Goal: Task Accomplishment & Management: Complete application form

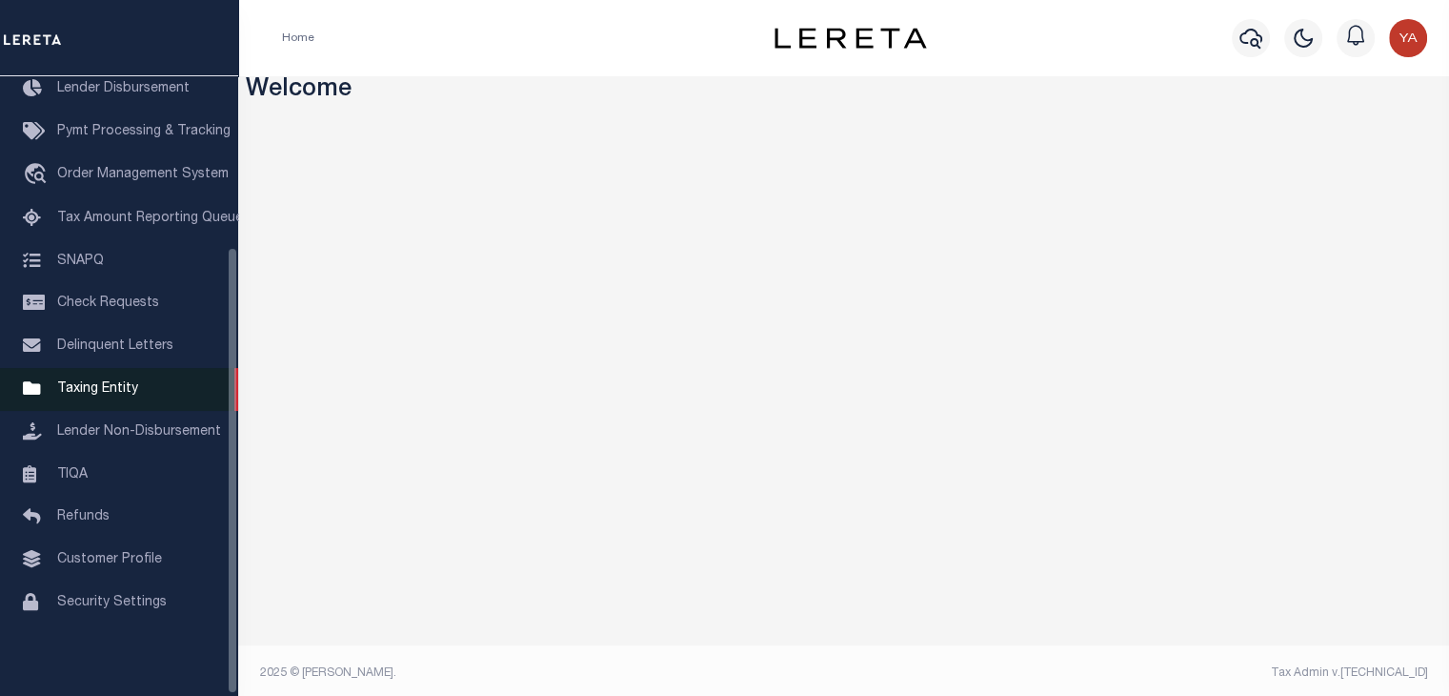
scroll to position [236, 0]
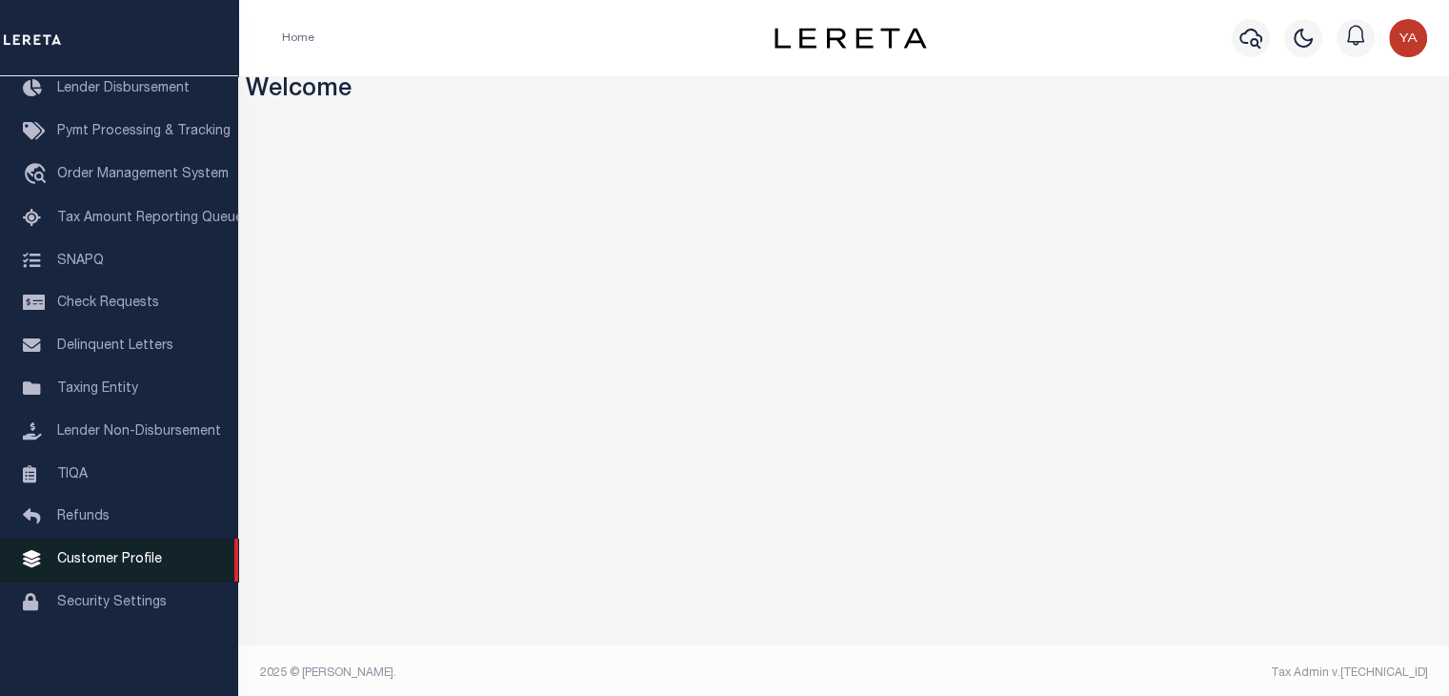
click at [114, 556] on span "Customer Profile" at bounding box center [109, 559] width 105 height 13
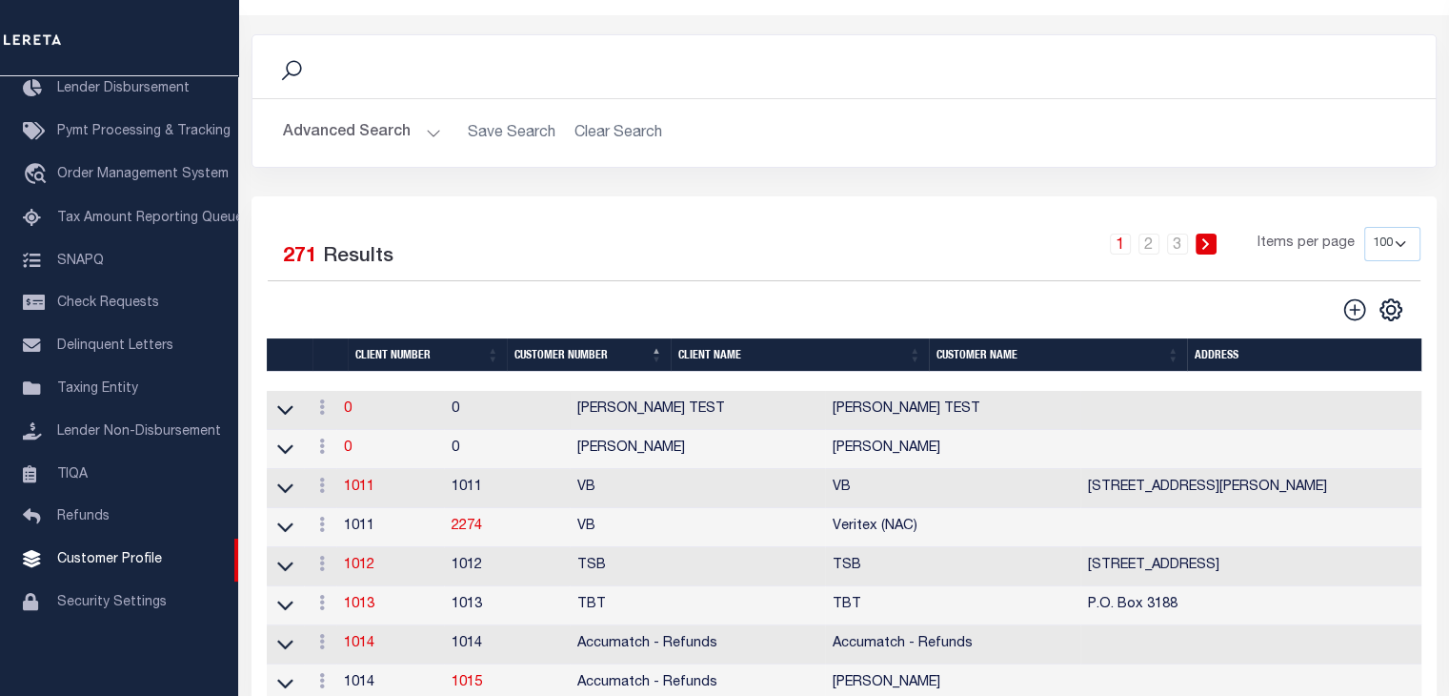
scroll to position [95, 0]
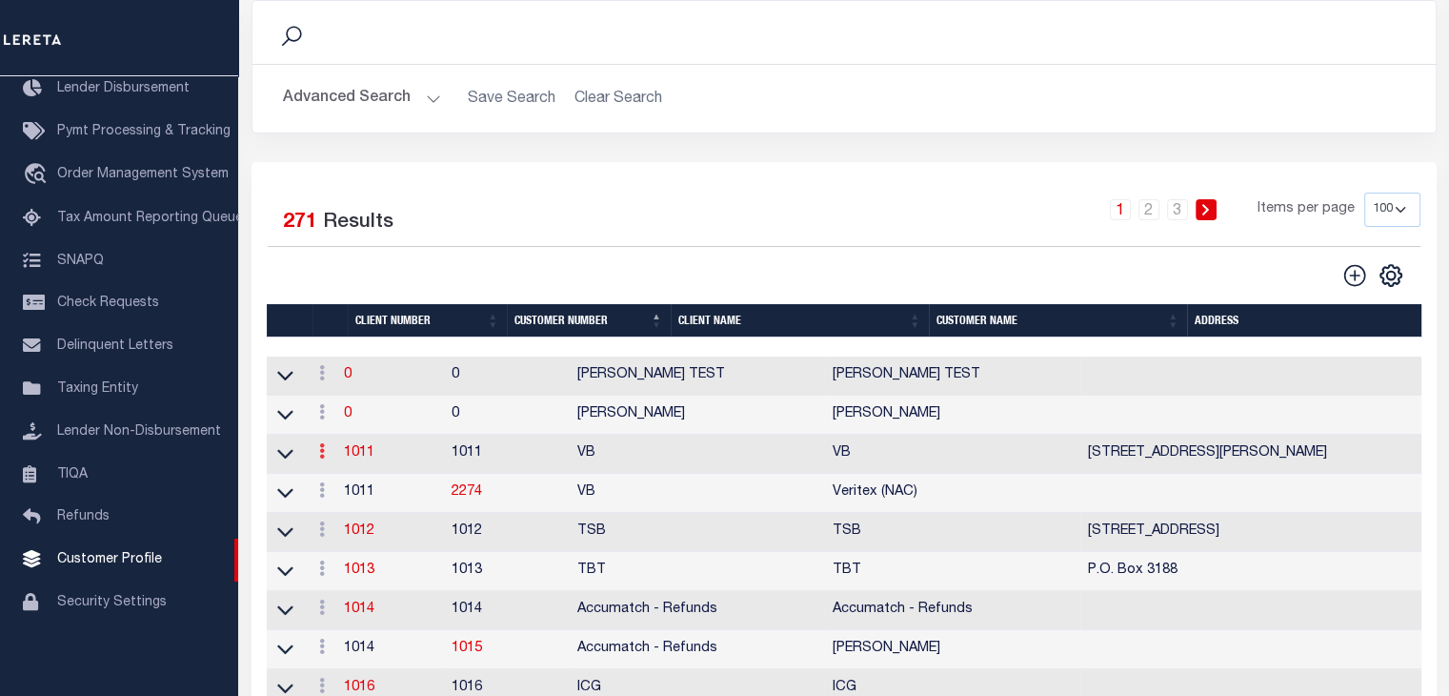
click at [325, 454] on icon at bounding box center [322, 450] width 6 height 15
click at [361, 515] on link "View" at bounding box center [356, 511] width 87 height 31
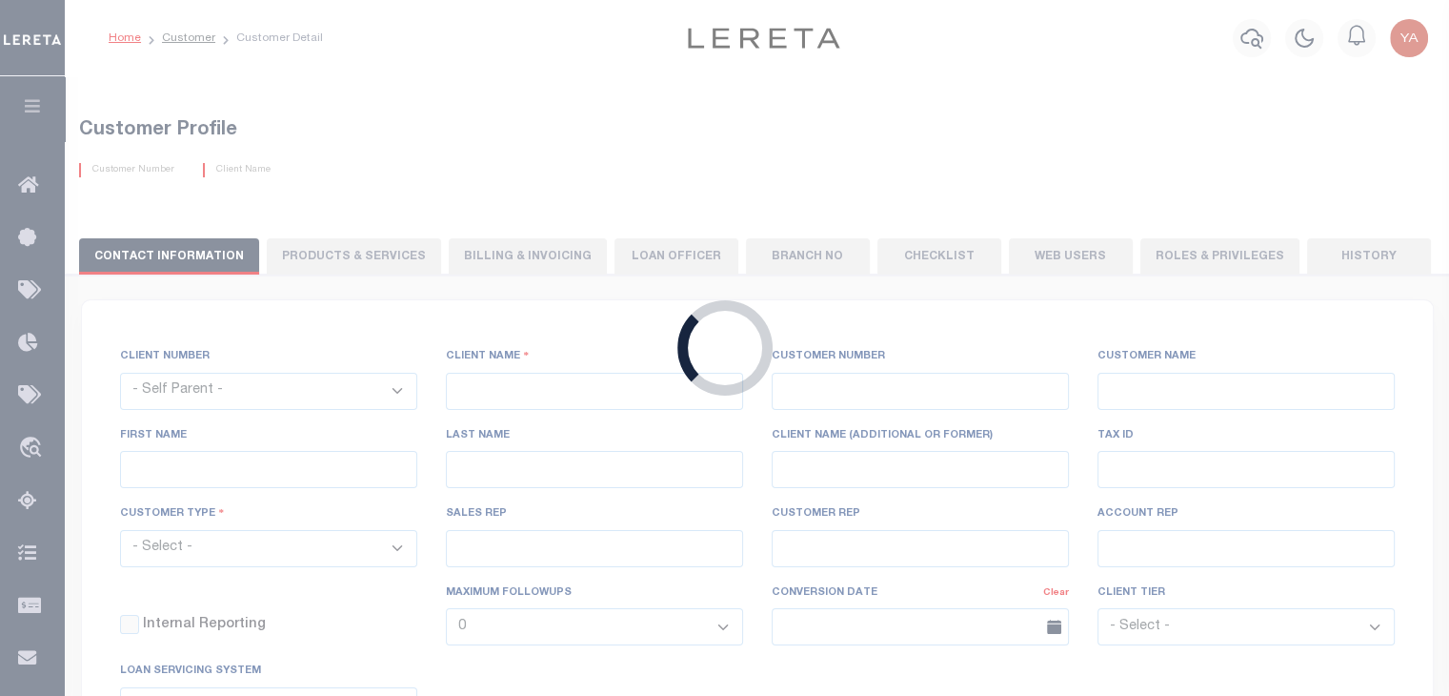
select select
type input "VB"
type input "1011"
type input "VB"
type input "Guy"
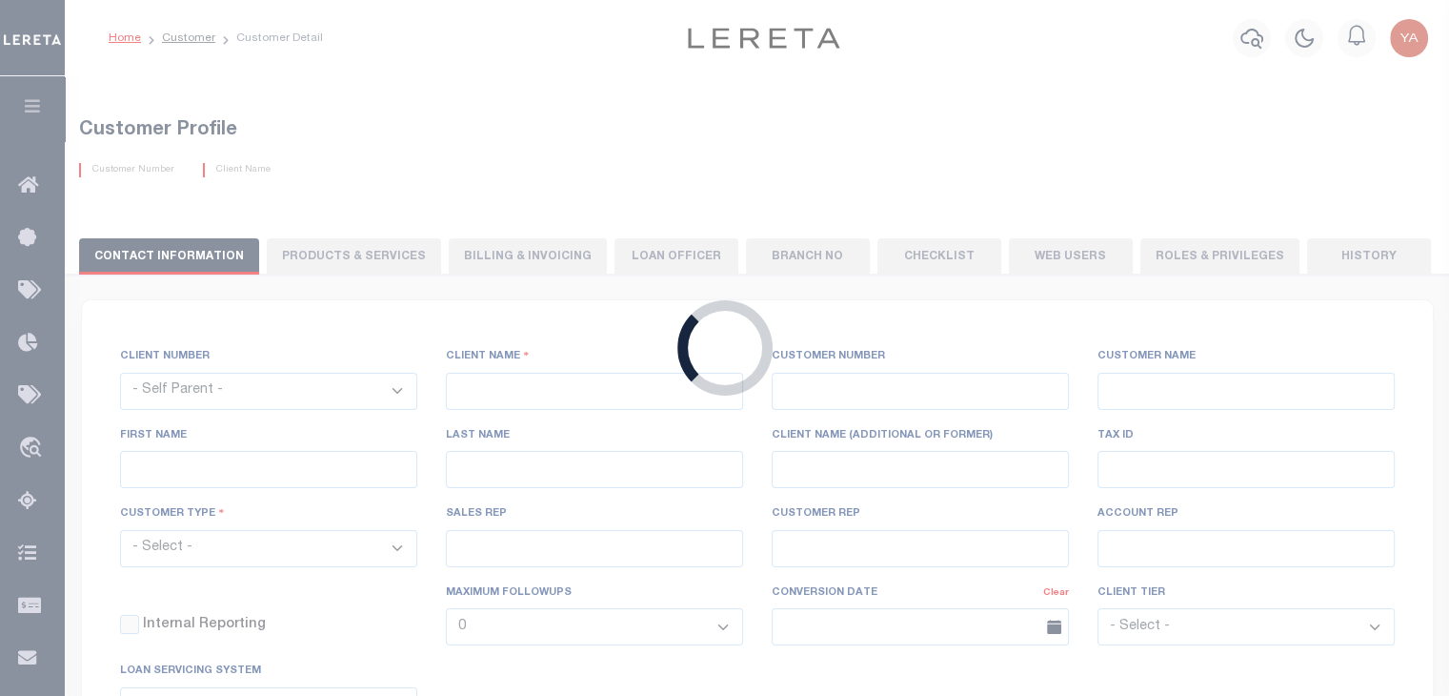
type input "[GEOGRAPHIC_DATA]"
select select "Mixed Portfolio"
type input "[PERSON_NAME]"
type input "[DATE]"
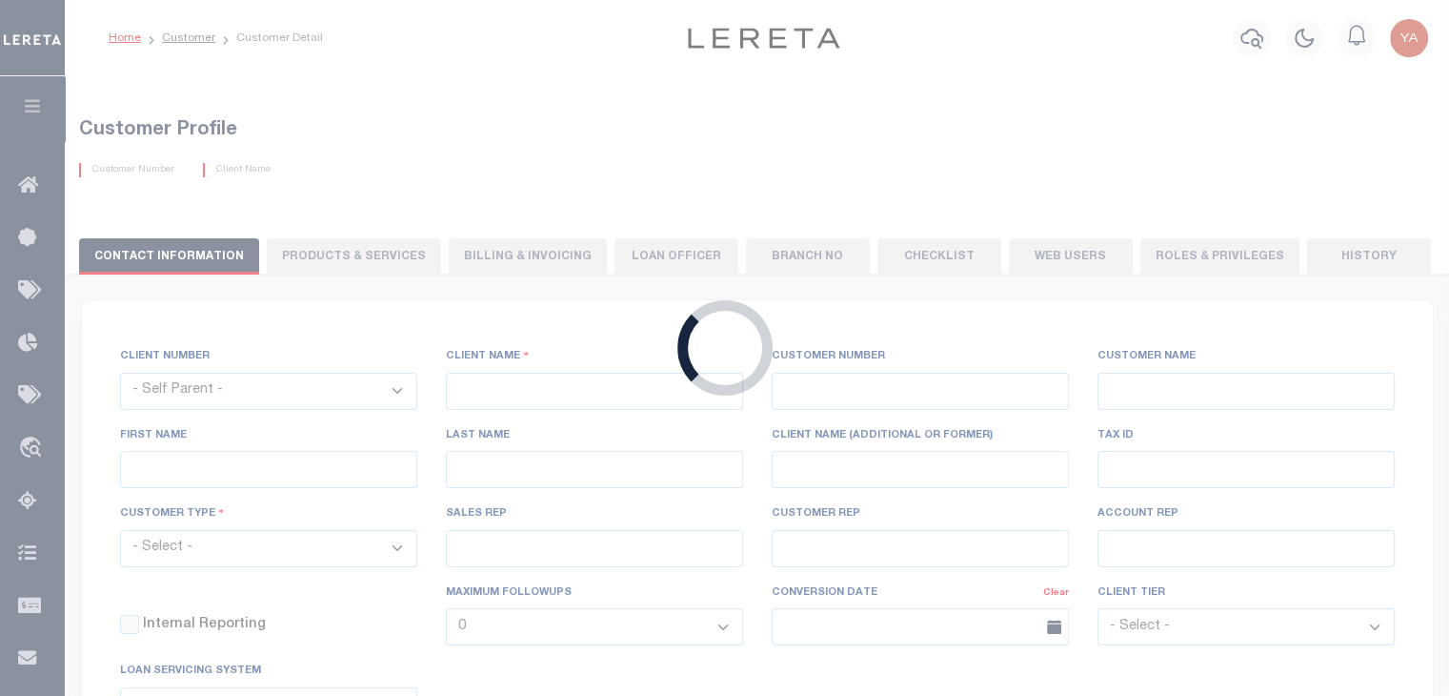
select select "Tier 3"
checkbox input "true"
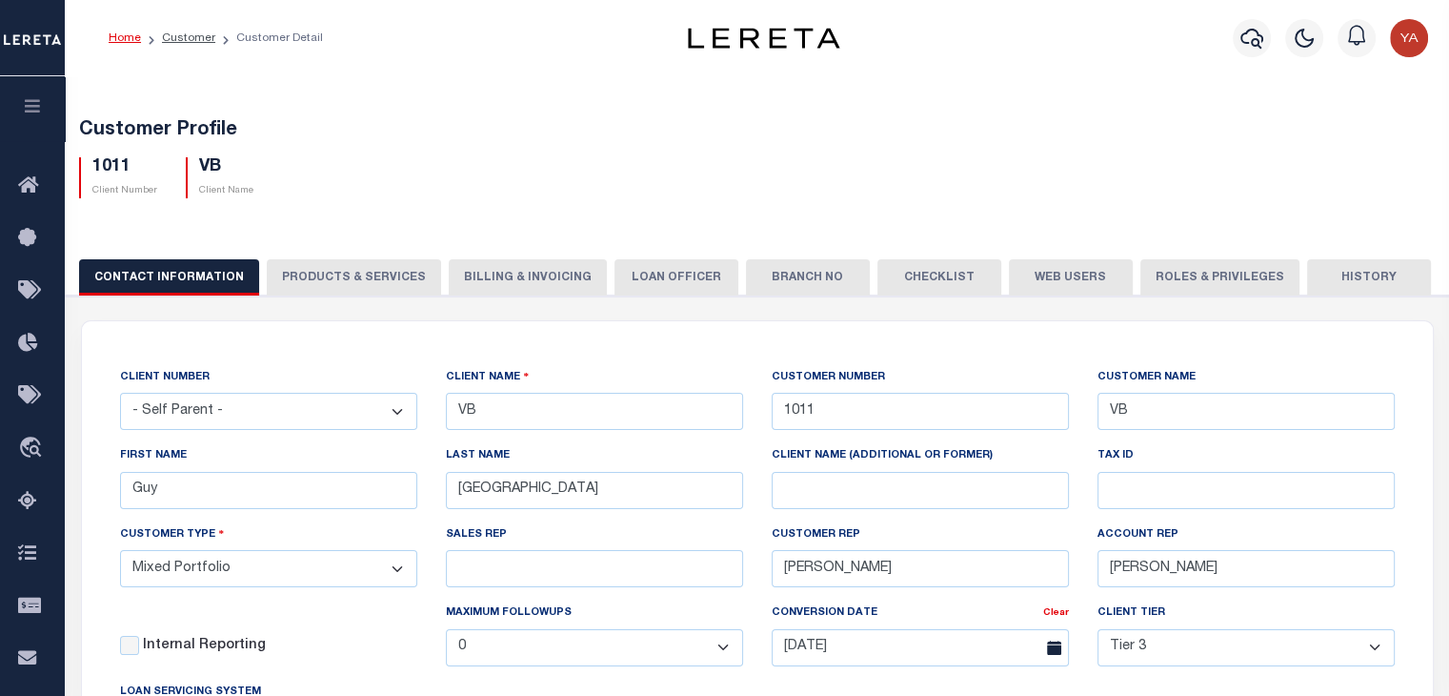
click at [300, 270] on button "PRODUCTS & SERVICES" at bounding box center [354, 277] width 174 height 36
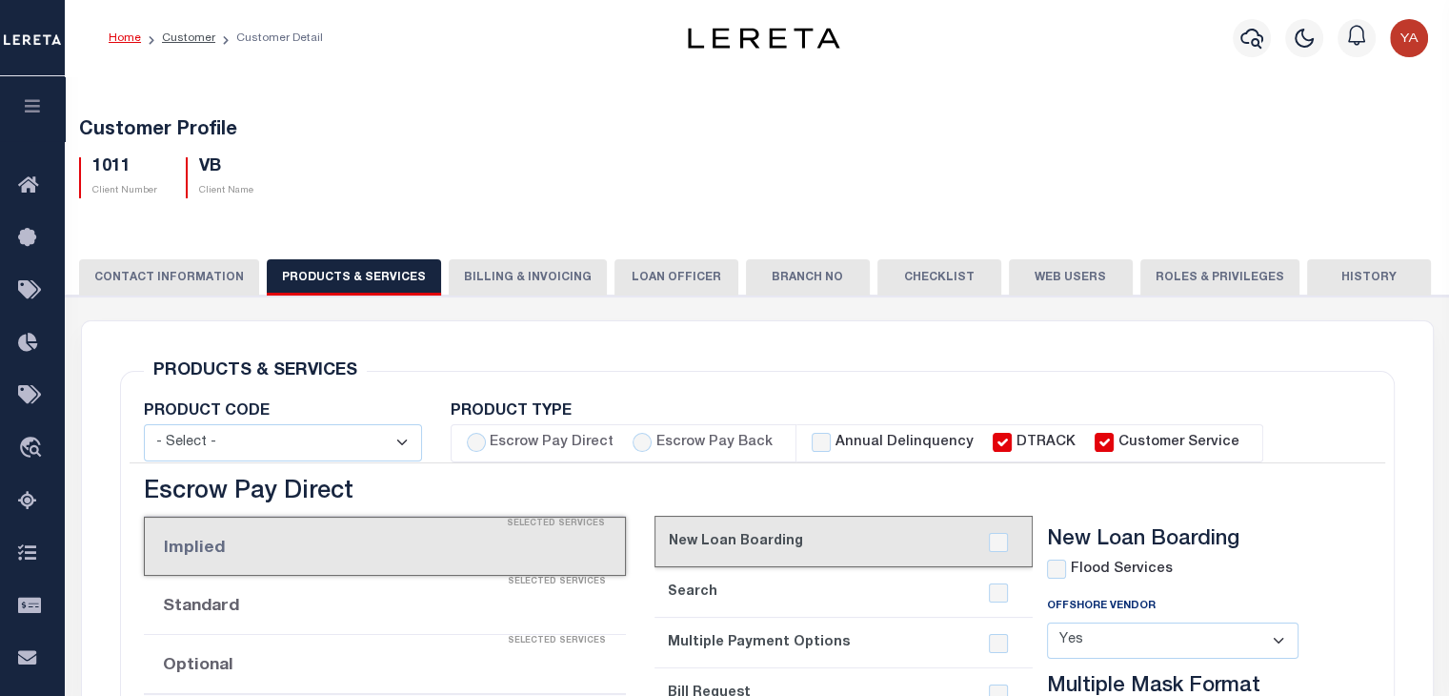
select select "STX"
radio input "true"
checkbox input "true"
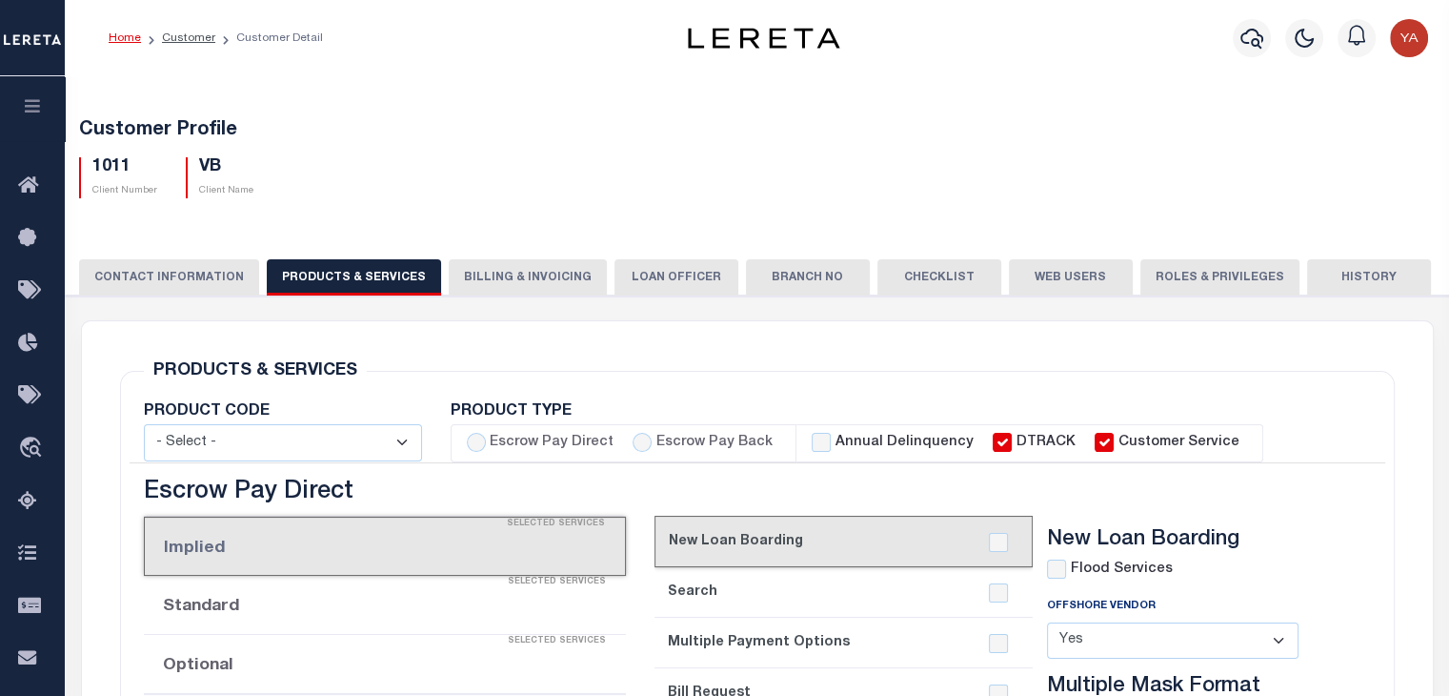
checkbox input "true"
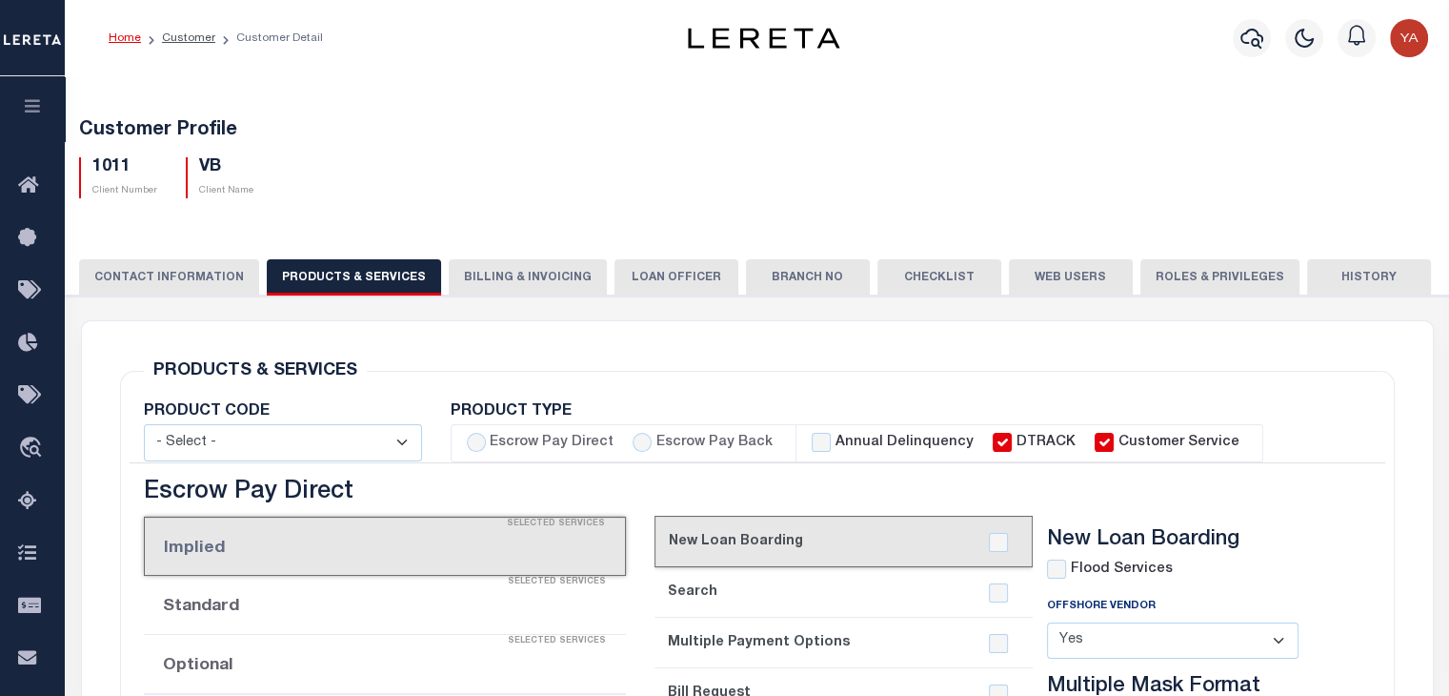
checkbox input "true"
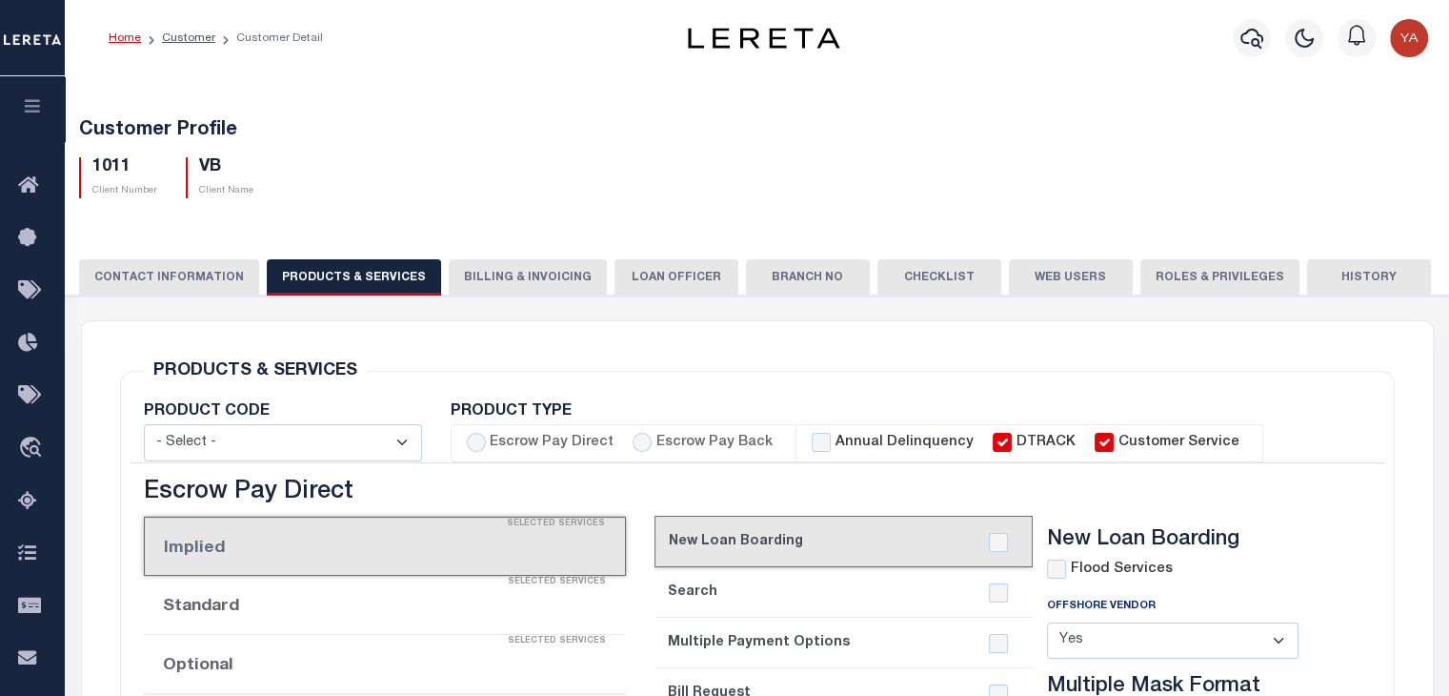
checkbox input "true"
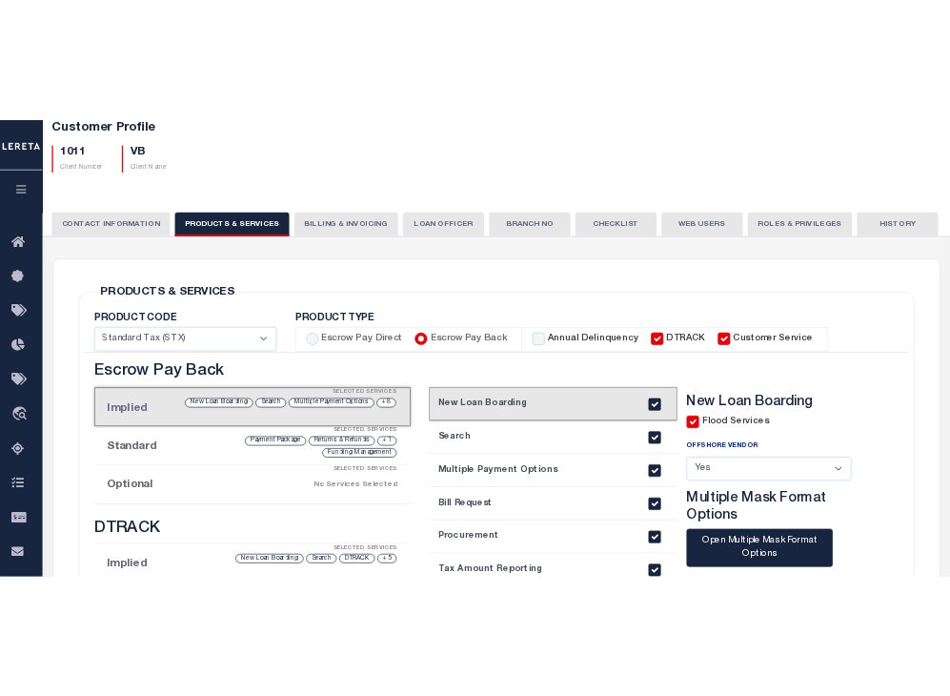
scroll to position [95, 0]
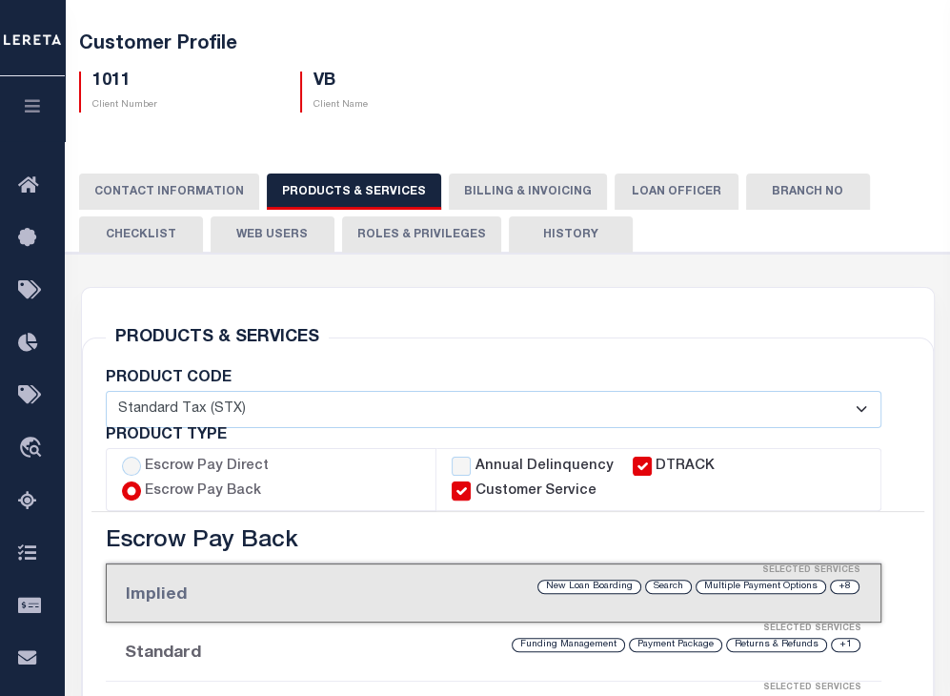
click at [638, 462] on input "DTRACK" at bounding box center [642, 465] width 19 height 19
checkbox input "false"
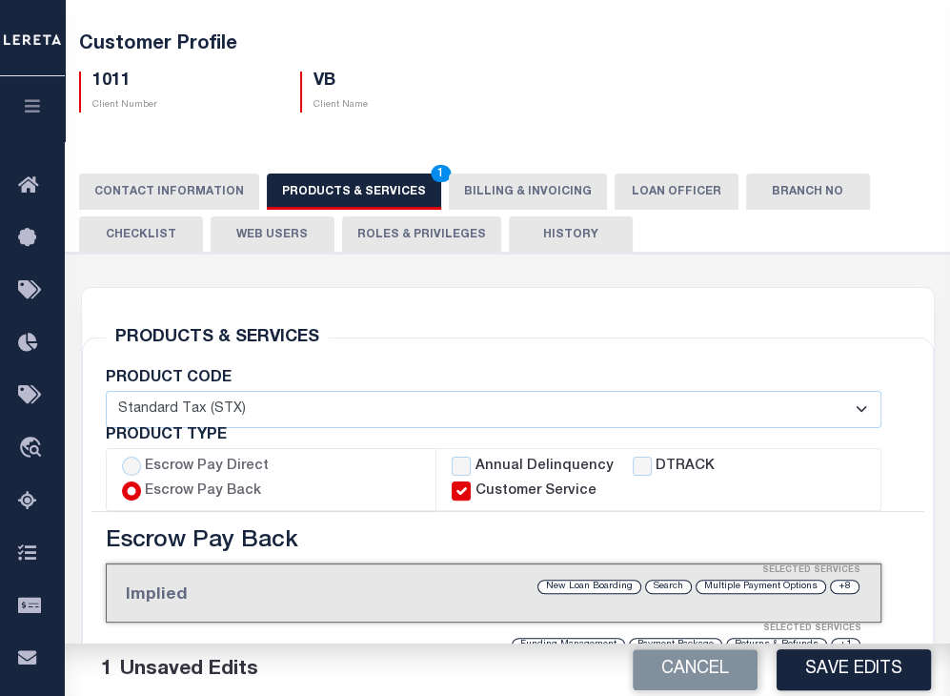
click at [461, 492] on input "Customer Service" at bounding box center [461, 490] width 19 height 19
checkbox input "false"
click at [461, 459] on input "Annual Delinquency" at bounding box center [461, 465] width 19 height 19
checkbox input "true"
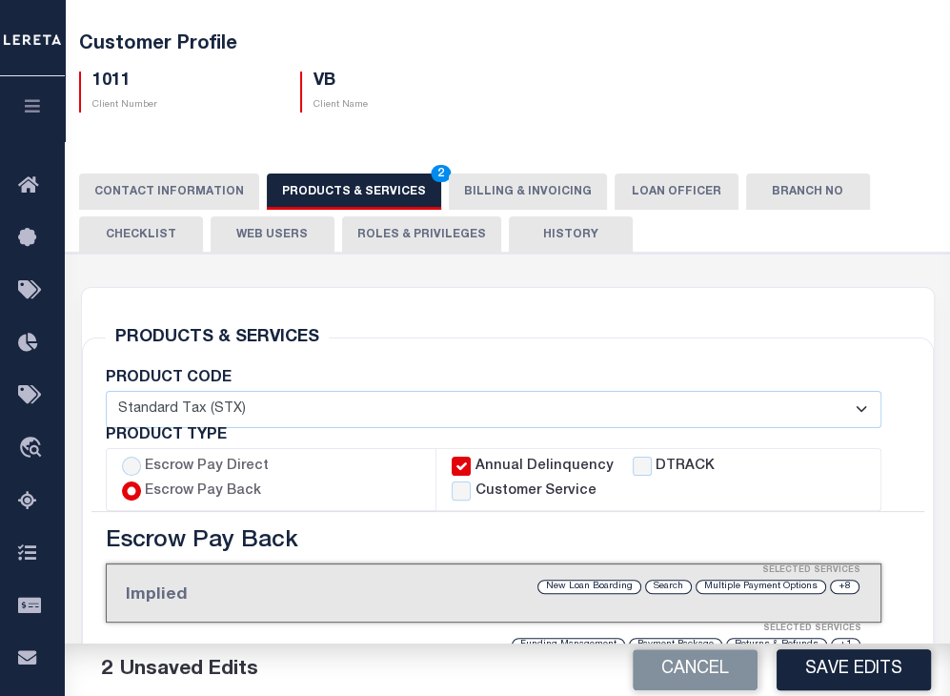
checkbox input "true"
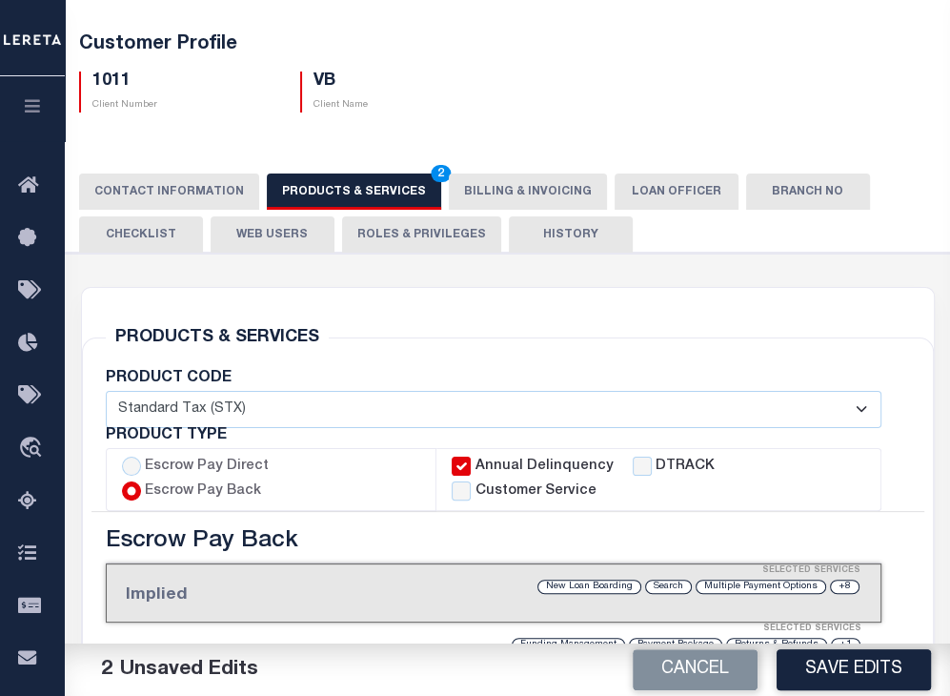
checkbox input "true"
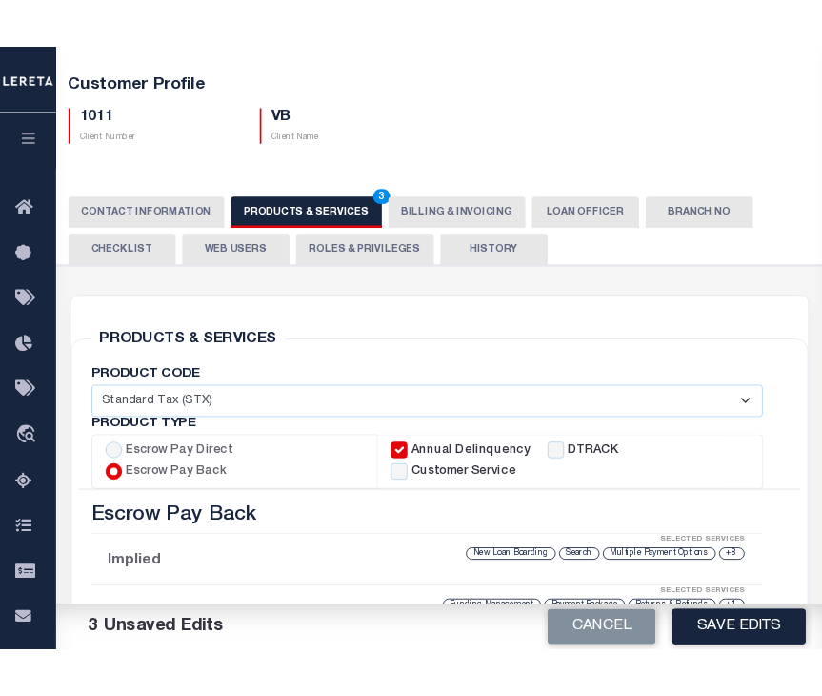
scroll to position [191, 0]
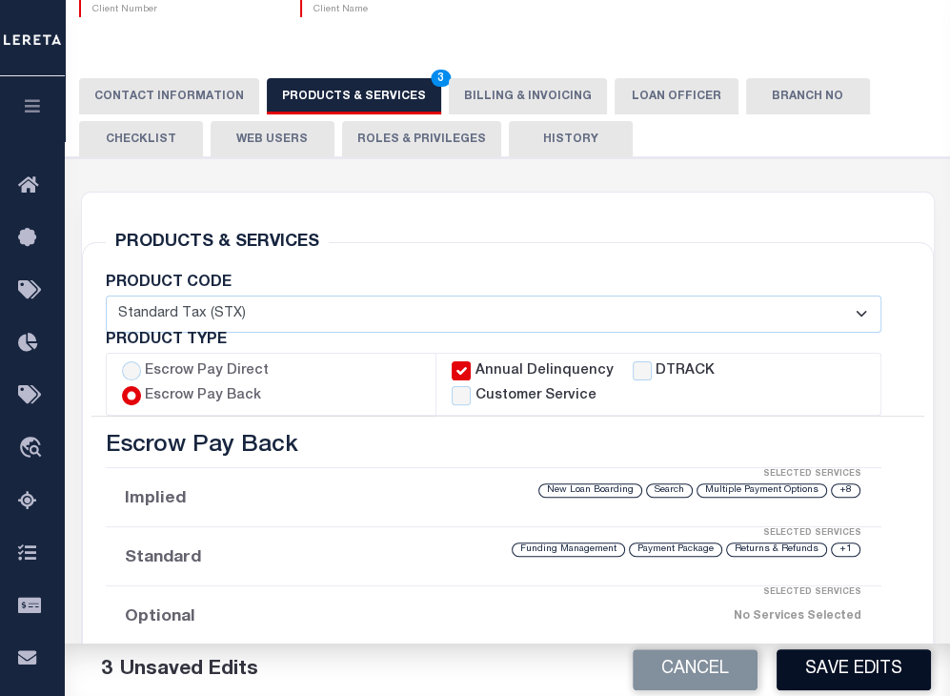
click at [859, 672] on button "Save Edits" at bounding box center [854, 669] width 154 height 41
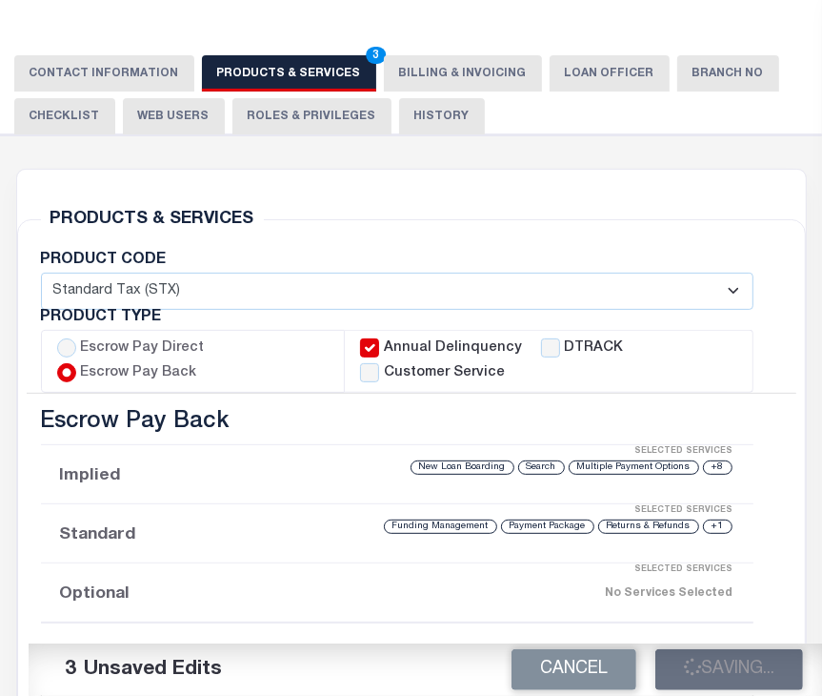
click at [111, 72] on button "CONTACT INFORMATION" at bounding box center [104, 73] width 180 height 36
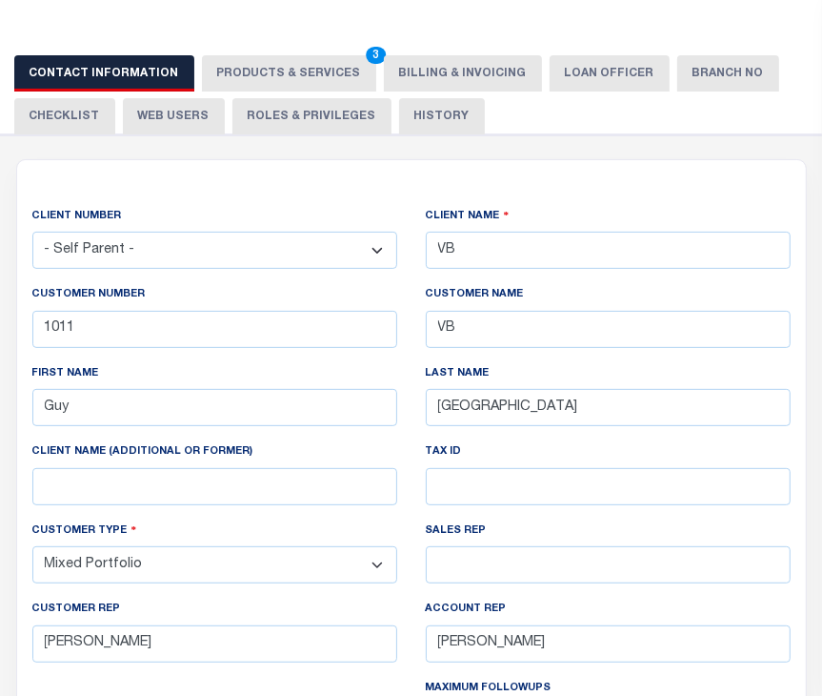
click at [249, 77] on button "PRODUCTS & SERVICES 3" at bounding box center [289, 73] width 174 height 36
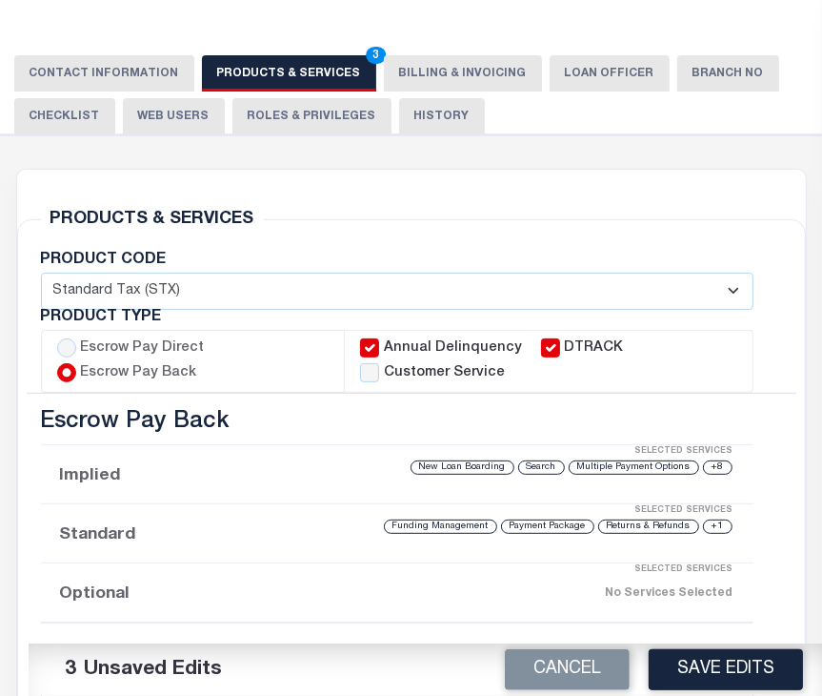
select select "STX"
checkbox input "true"
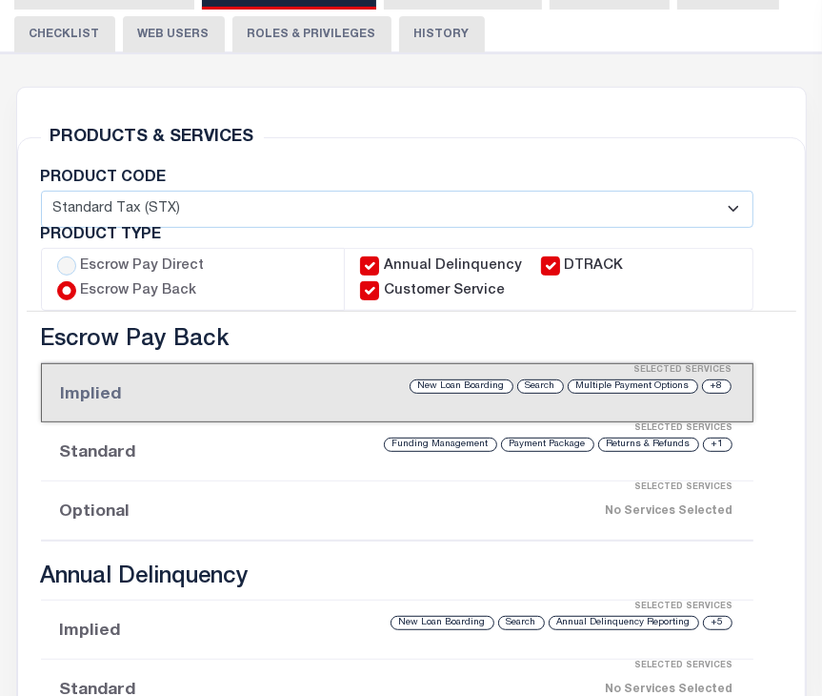
scroll to position [381, 0]
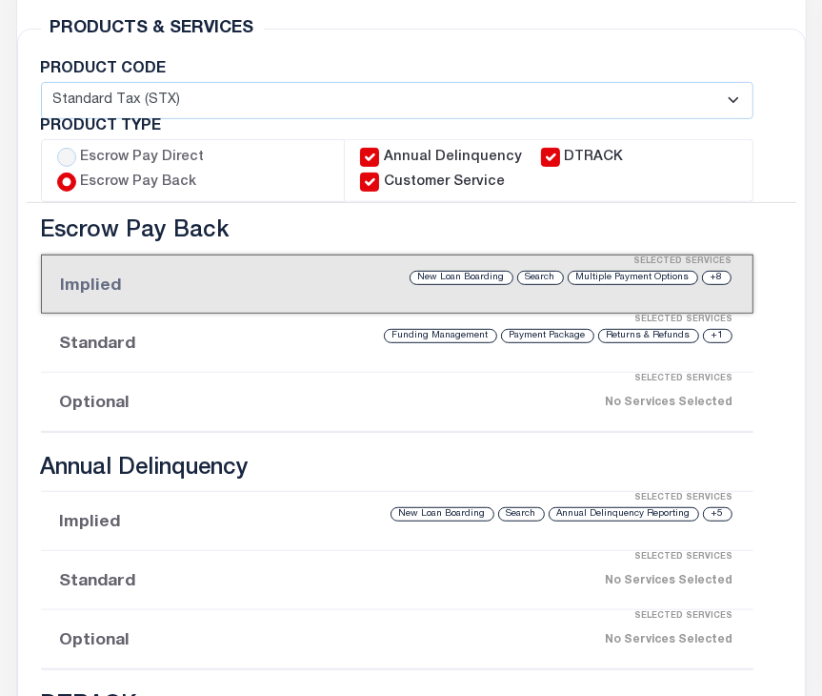
click at [372, 152] on input "Annual Delinquency" at bounding box center [369, 157] width 19 height 19
checkbox input "false"
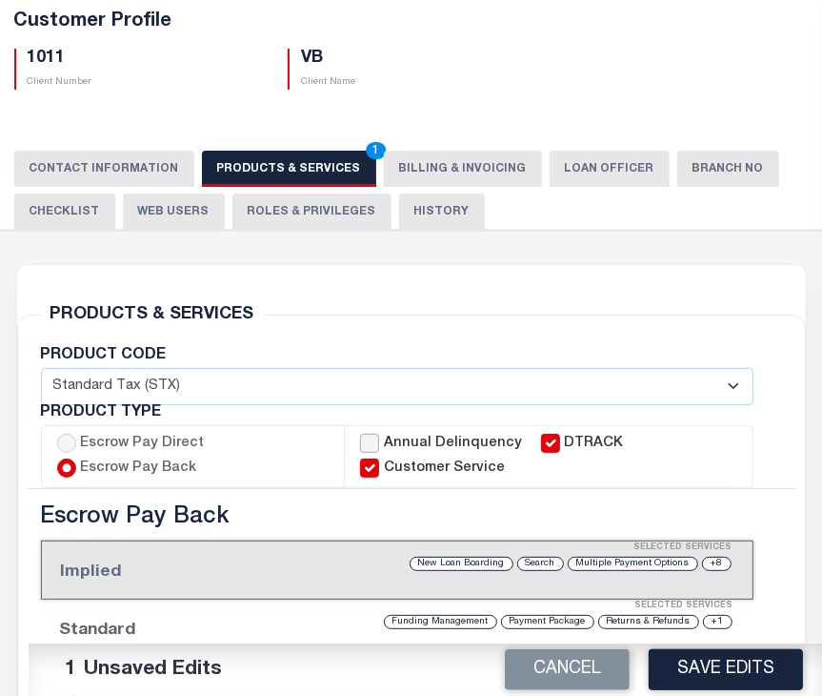
scroll to position [191, 0]
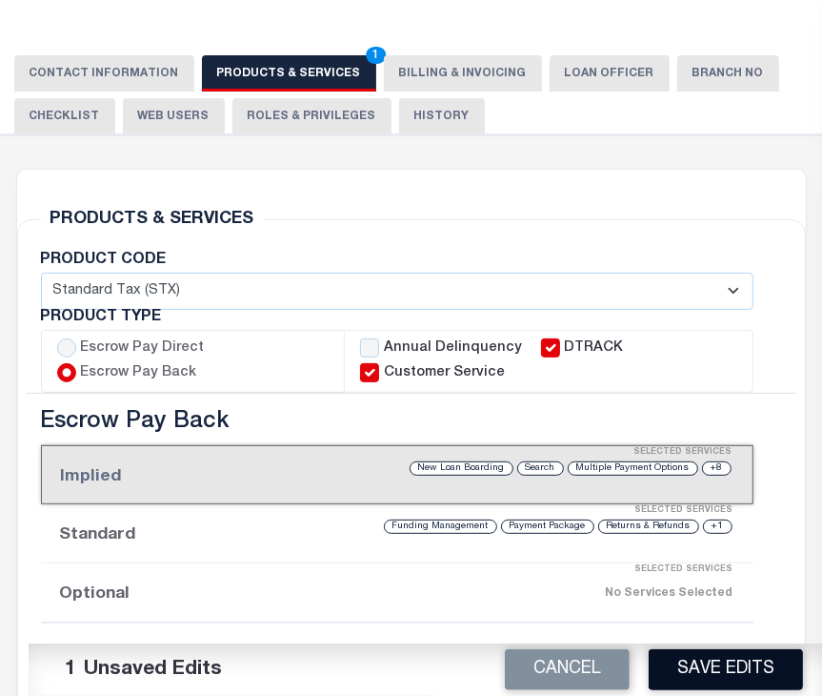
click at [720, 676] on button "Save Edits" at bounding box center [726, 669] width 154 height 41
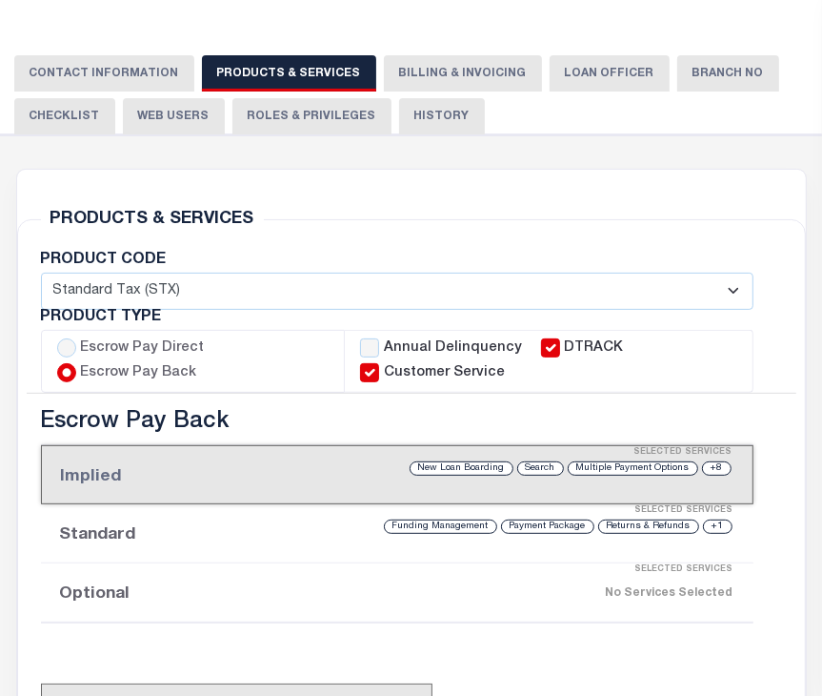
click at [541, 341] on input "DTRACK" at bounding box center [550, 347] width 19 height 19
checkbox input "false"
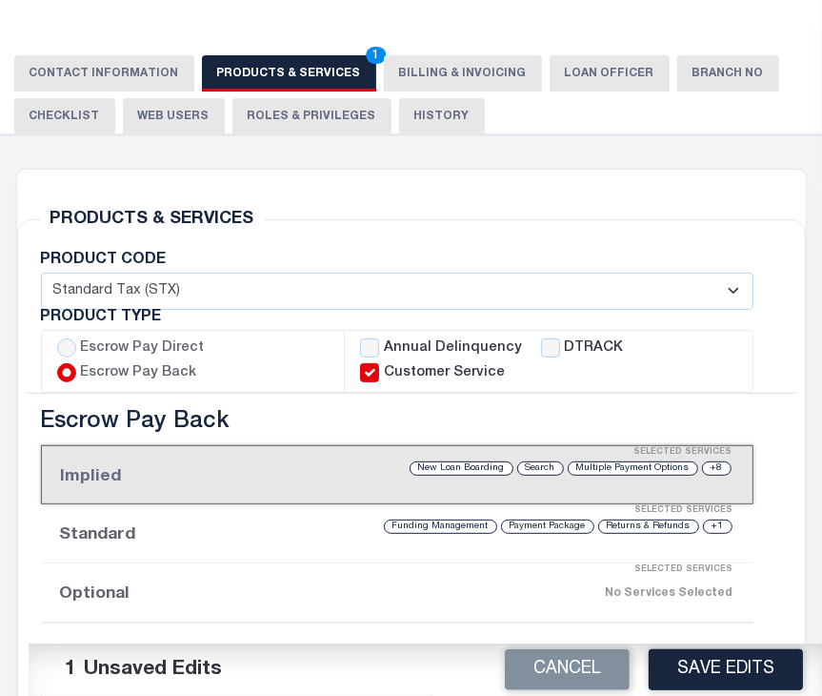
click at [377, 366] on input "Customer Service" at bounding box center [369, 372] width 19 height 19
checkbox input "false"
click at [372, 338] on input "Annual Delinquency" at bounding box center [369, 347] width 19 height 19
checkbox input "true"
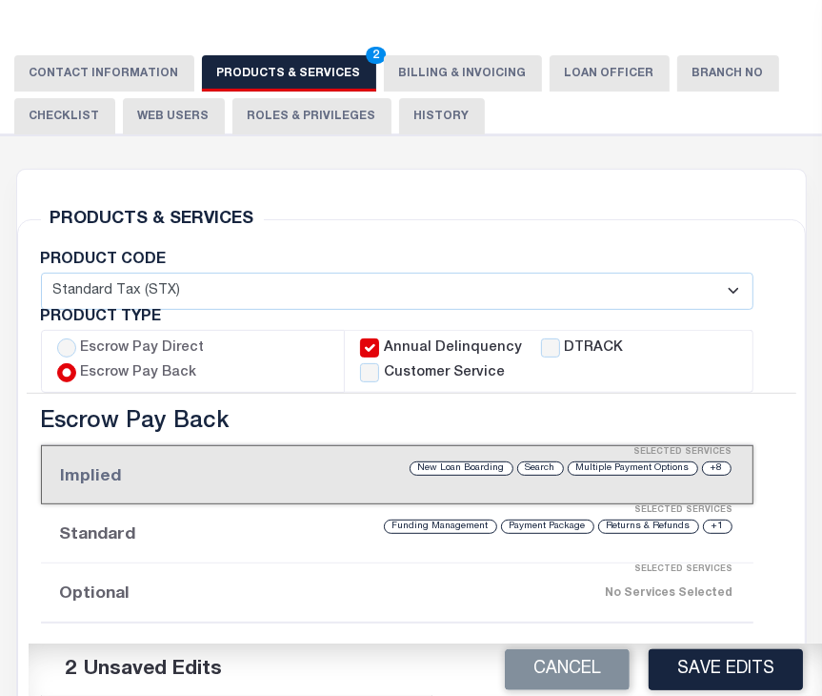
checkbox input "true"
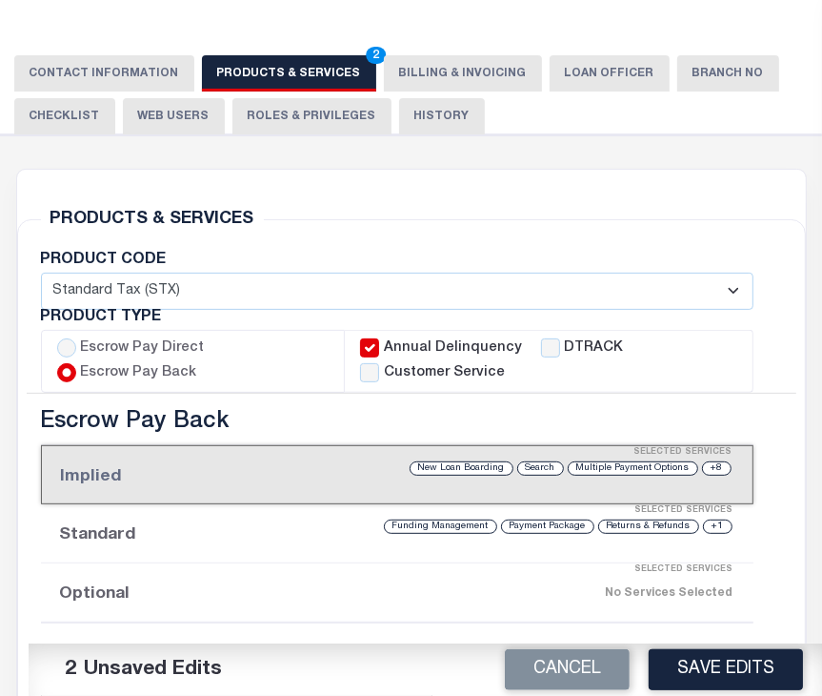
checkbox input "true"
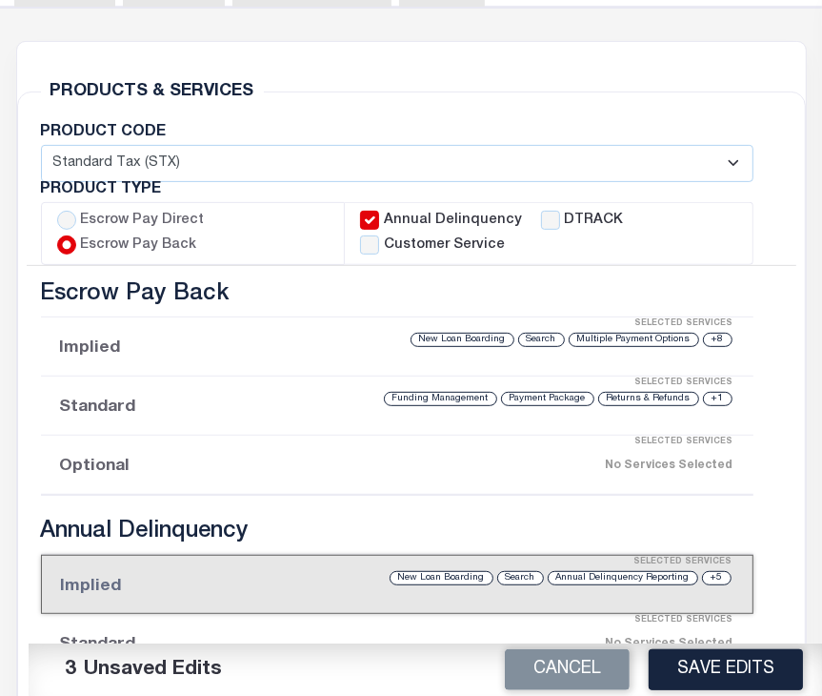
scroll to position [381, 0]
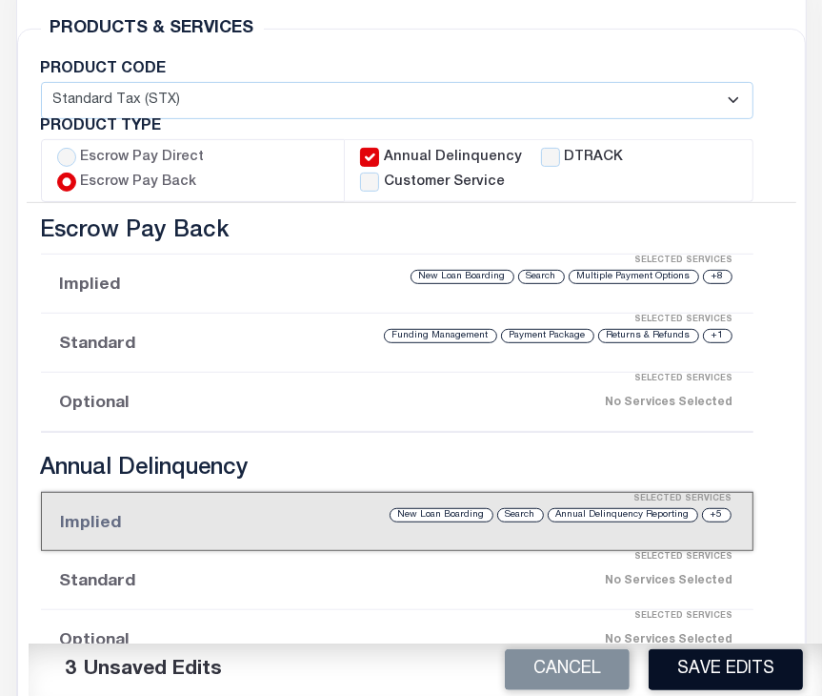
click at [739, 665] on button "Save Edits" at bounding box center [726, 669] width 154 height 41
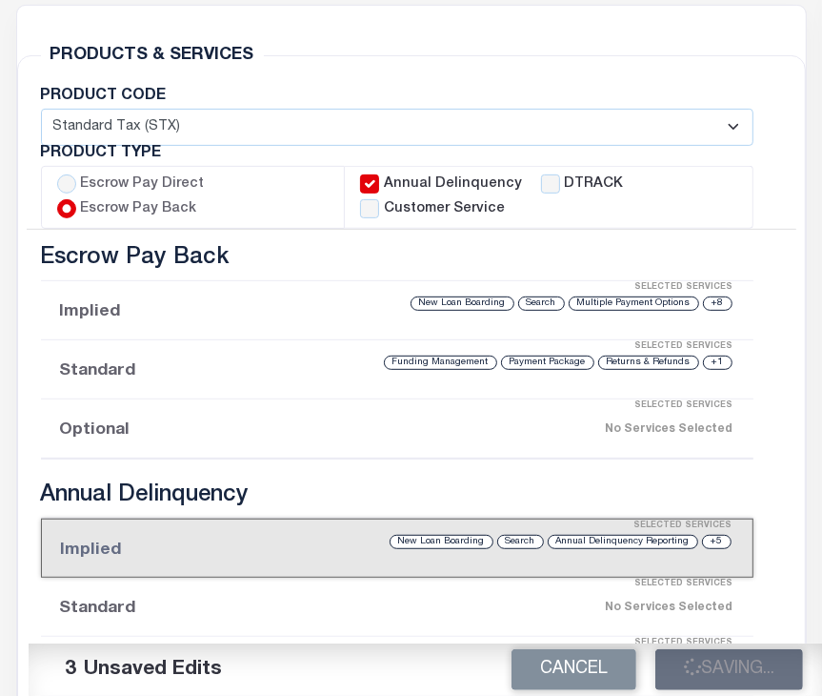
scroll to position [191, 0]
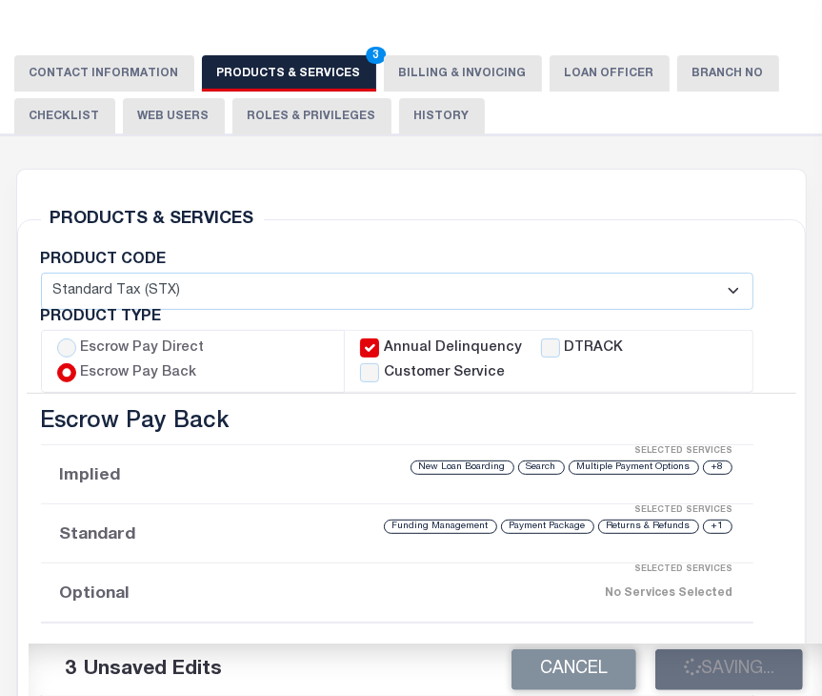
click at [74, 348] on div "Escrow Pay Direct" at bounding box center [131, 348] width 148 height 21
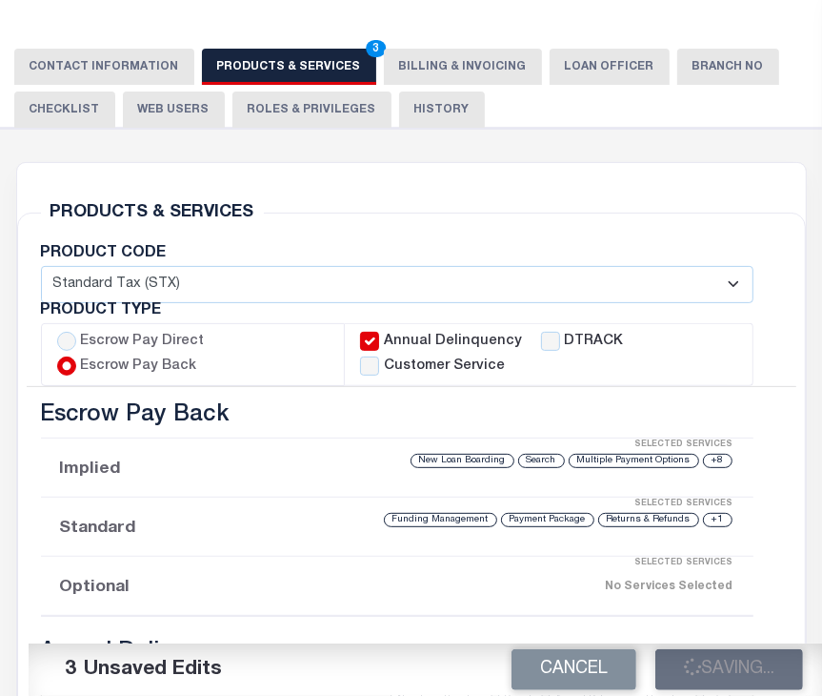
scroll to position [286, 0]
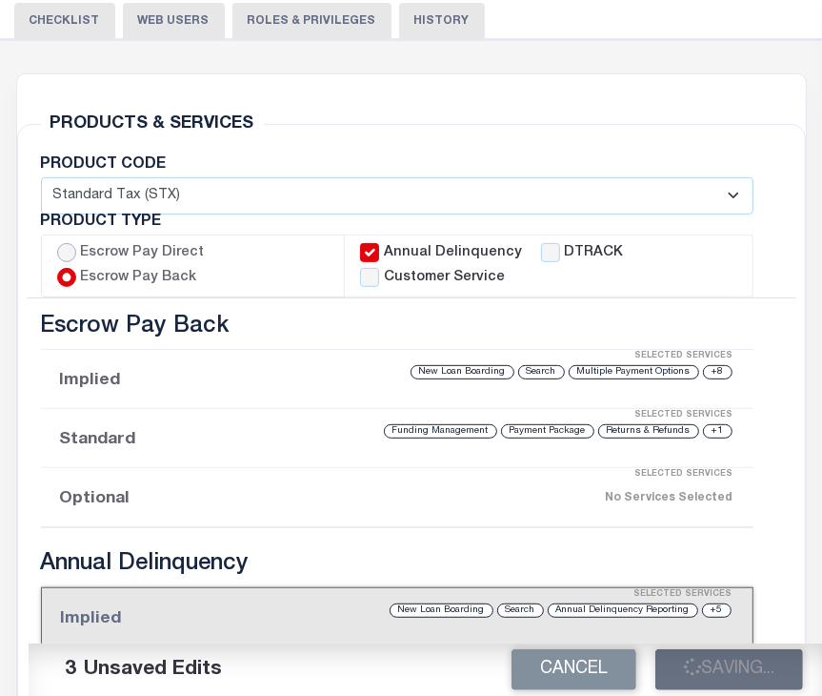
click at [65, 249] on input "Escrow Pay Direct" at bounding box center [66, 252] width 19 height 19
radio input "true"
checkbox input "true"
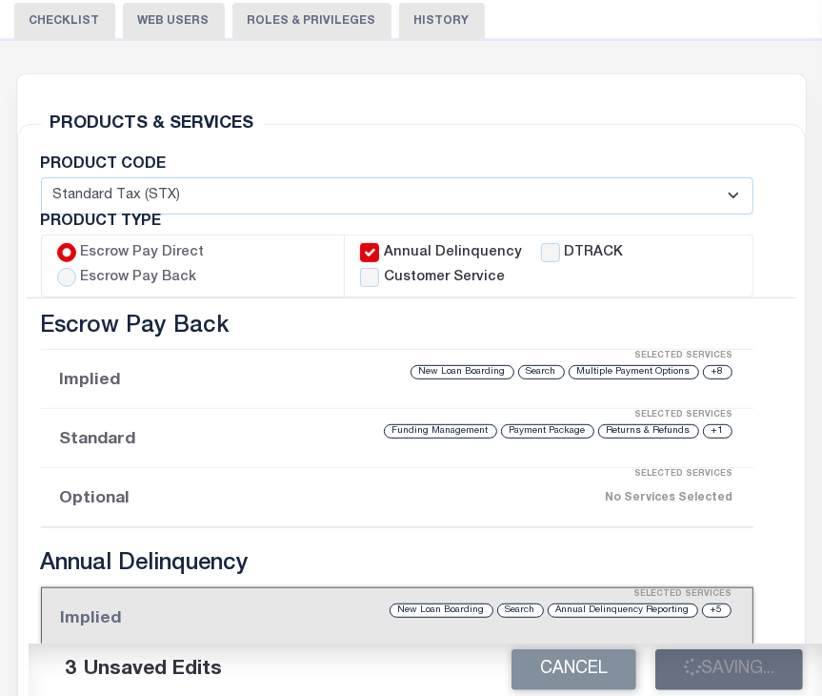
checkbox input "true"
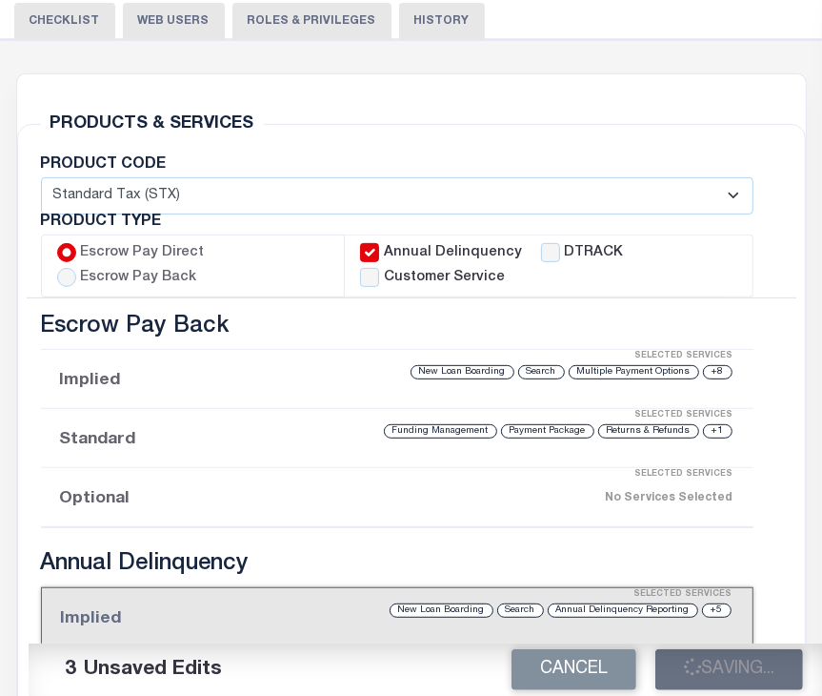
checkbox input "true"
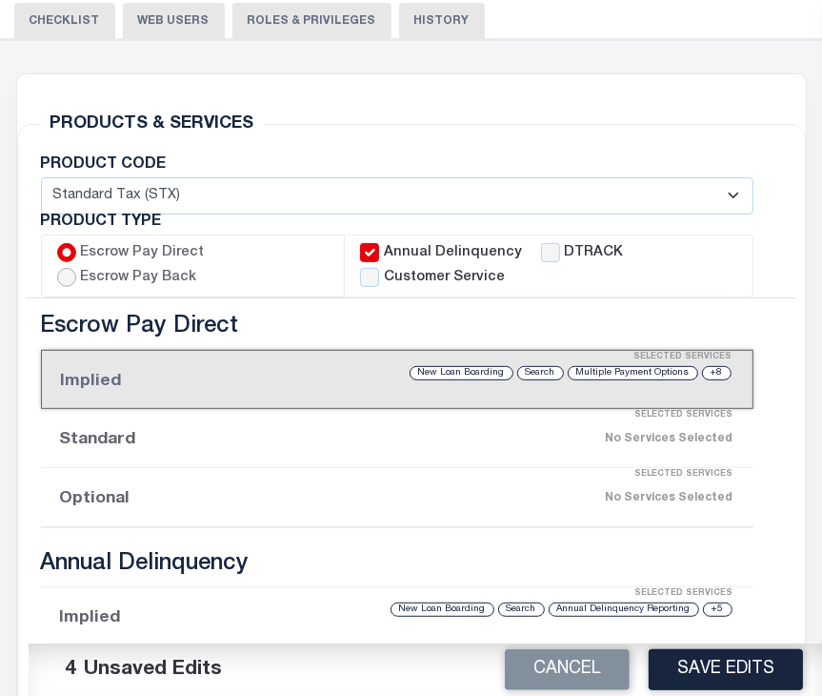
click at [65, 273] on input "Escrow Pay Back" at bounding box center [66, 277] width 19 height 19
radio input "true"
checkbox input "true"
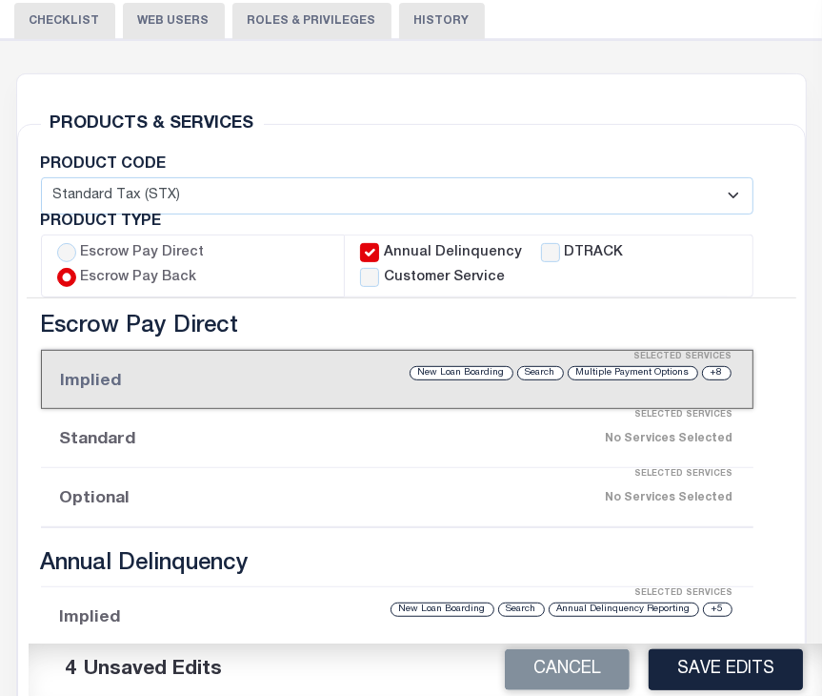
checkbox input "true"
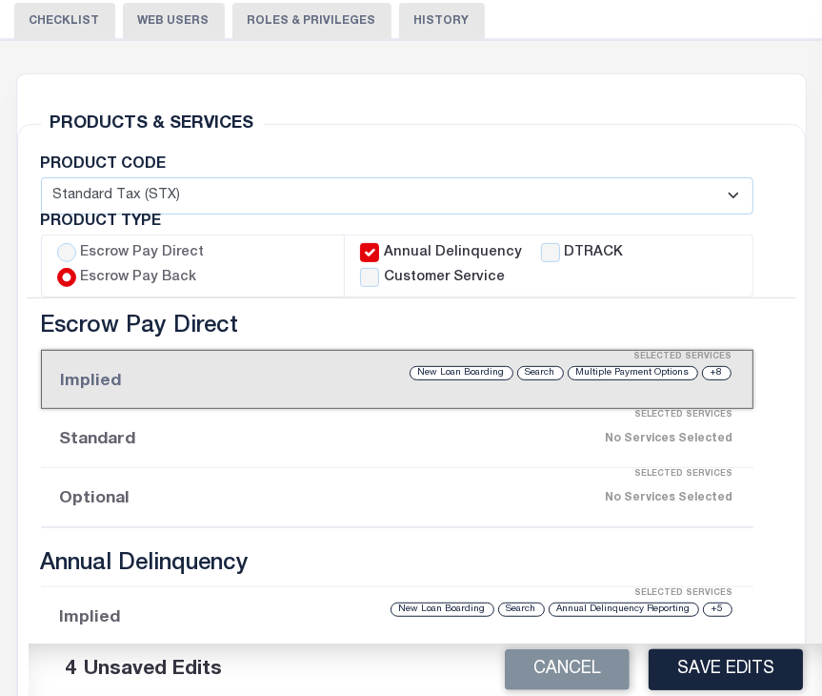
checkbox input "true"
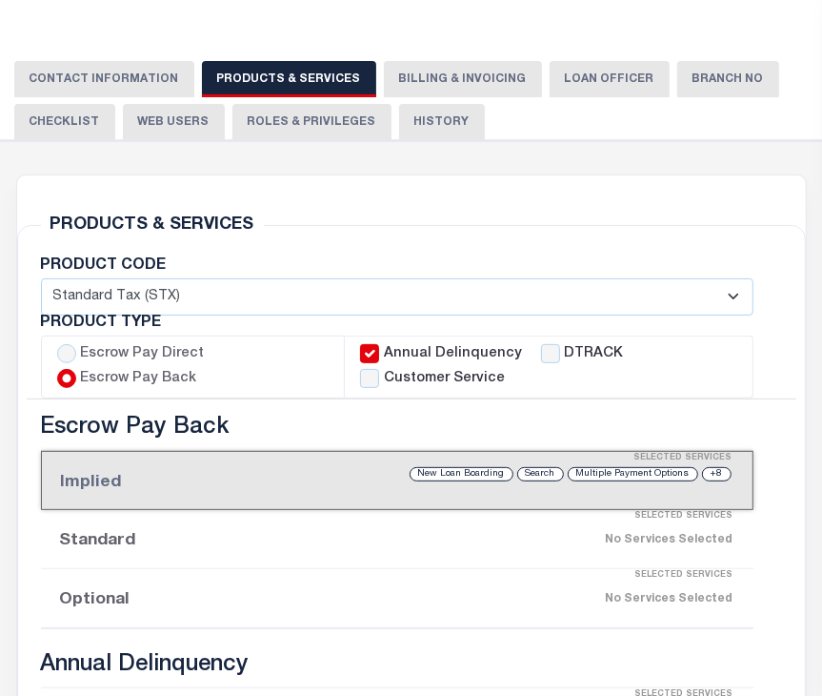
scroll to position [95, 0]
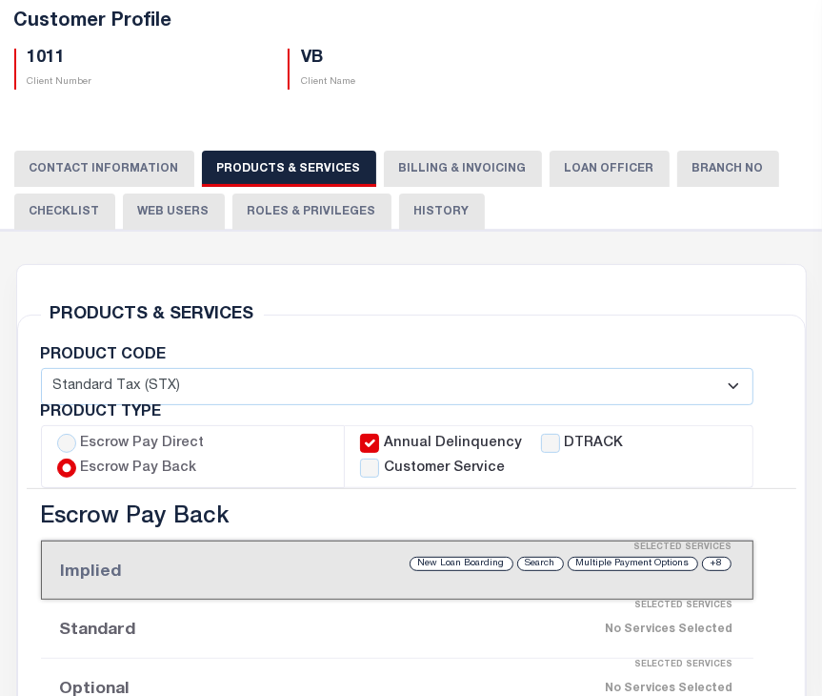
click at [736, 386] on select "- Select - Standard Tax (STX) Outsourcing (OS) Enhanced Tax (ETX) Tax Status Re…" at bounding box center [397, 386] width 713 height 37
select select "OS"
click at [41, 368] on select "- Select - Standard Tax (STX) Outsourcing (OS) Enhanced Tax (ETX) Tax Status Re…" at bounding box center [397, 386] width 713 height 37
checkbox input "true"
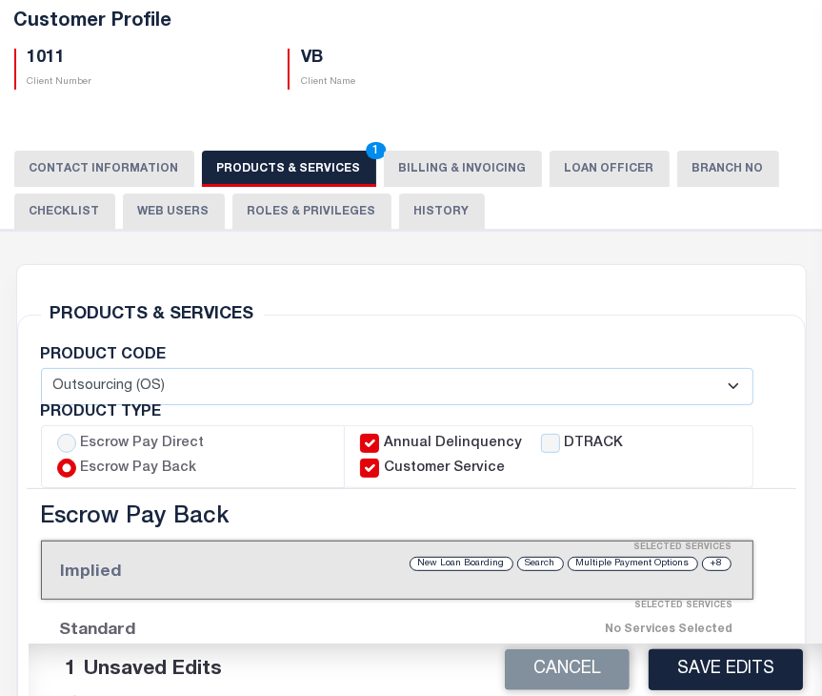
click at [728, 384] on select "- Select - Standard Tax (STX) Outsourcing (OS) Enhanced Tax (ETX) Tax Status Re…" at bounding box center [397, 386] width 713 height 37
select select "STX"
click at [41, 368] on select "- Select - Standard Tax (STX) Outsourcing (OS) Enhanced Tax (ETX) Tax Status Re…" at bounding box center [397, 386] width 713 height 37
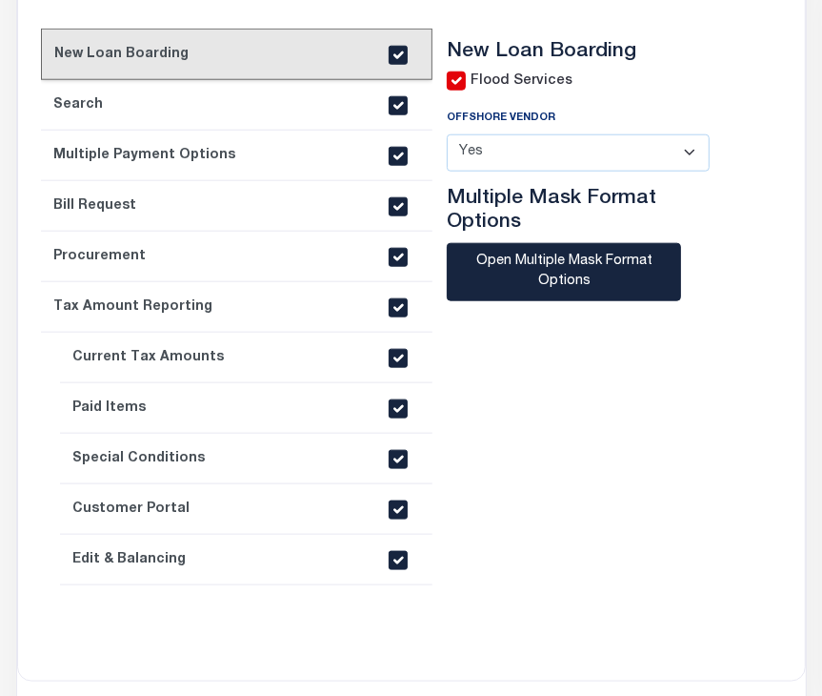
scroll to position [606, 0]
